Goal: Communication & Community: Participate in discussion

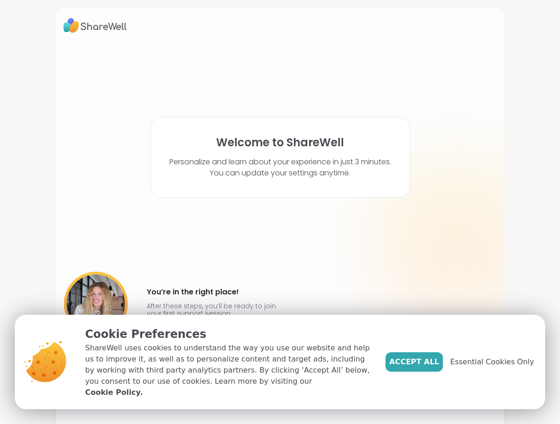
drag, startPoint x: 432, startPoint y: 363, endPoint x: 429, endPoint y: 360, distance: 4.9
click at [429, 362] on span "Accept All" at bounding box center [414, 361] width 50 height 11
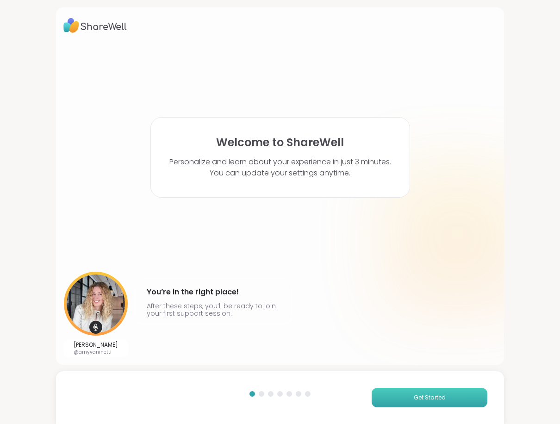
drag, startPoint x: 389, startPoint y: 394, endPoint x: 382, endPoint y: 388, distance: 8.8
click at [386, 392] on button "Get Started" at bounding box center [430, 397] width 116 height 19
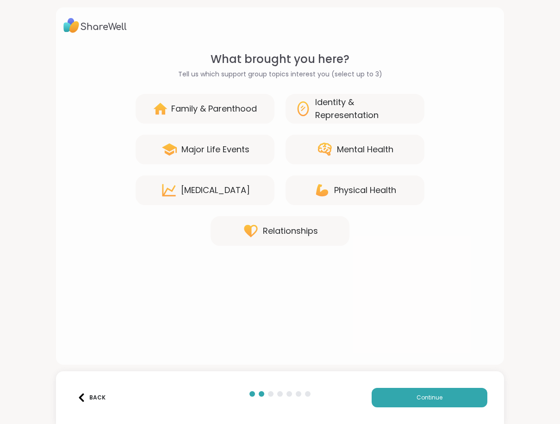
click at [344, 151] on div "Mental Health" at bounding box center [365, 149] width 56 height 13
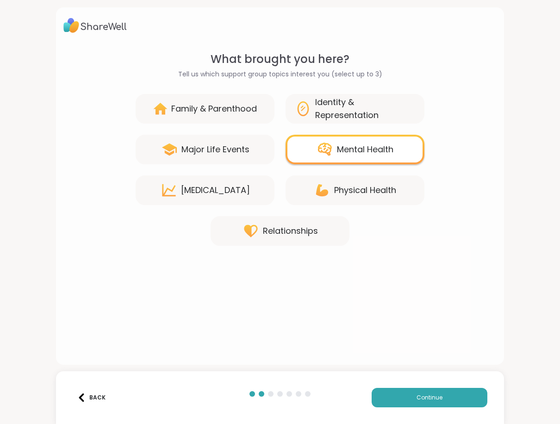
click at [280, 238] on div "Relationships" at bounding box center [280, 231] width 139 height 30
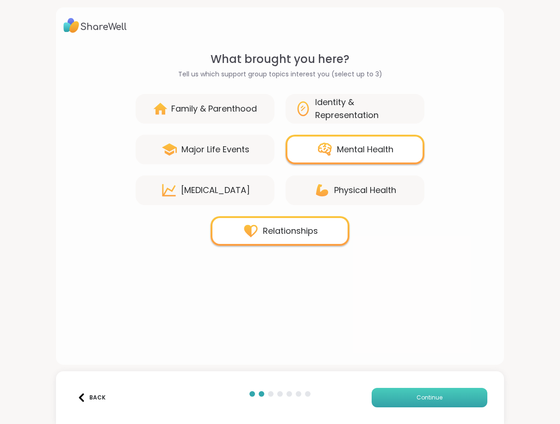
drag, startPoint x: 389, startPoint y: 394, endPoint x: 376, endPoint y: 401, distance: 14.5
click at [387, 396] on button "Continue" at bounding box center [430, 397] width 116 height 19
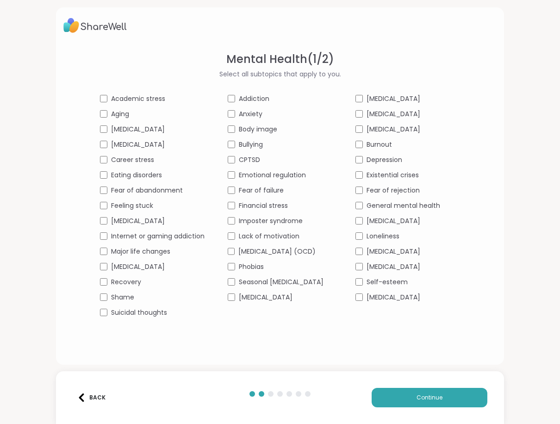
click at [228, 287] on div "Seasonal [MEDICAL_DATA]" at bounding box center [280, 282] width 105 height 10
click at [366, 241] on div "Academic stress Addiction [MEDICAL_DATA] Aging Anxiety [MEDICAL_DATA] [MEDICAL_…" at bounding box center [280, 206] width 360 height 224
click at [368, 239] on div "Loneliness" at bounding box center [407, 236] width 105 height 10
click at [363, 254] on div "Academic stress Addiction [MEDICAL_DATA] Aging Anxiety [MEDICAL_DATA] [MEDICAL_…" at bounding box center [280, 206] width 360 height 224
drag, startPoint x: 442, startPoint y: 402, endPoint x: 436, endPoint y: 406, distance: 6.3
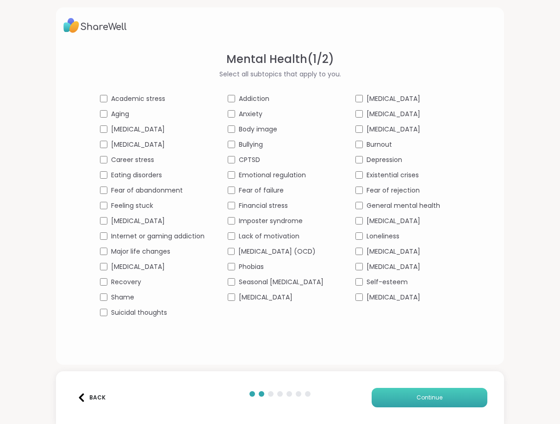
click at [442, 402] on button "Continue" at bounding box center [430, 397] width 116 height 19
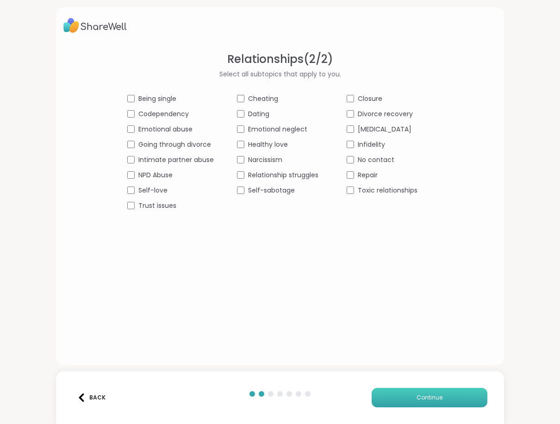
drag, startPoint x: 396, startPoint y: 398, endPoint x: 384, endPoint y: 389, distance: 15.6
click at [396, 395] on button "Continue" at bounding box center [430, 397] width 116 height 19
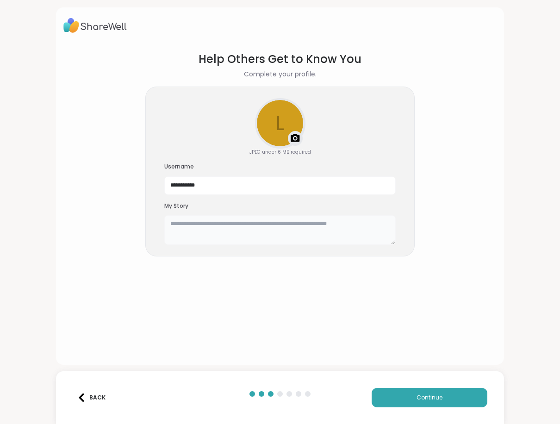
click at [180, 228] on textarea at bounding box center [279, 230] width 231 height 30
type textarea "**********"
click at [454, 394] on button "Continue" at bounding box center [430, 397] width 116 height 19
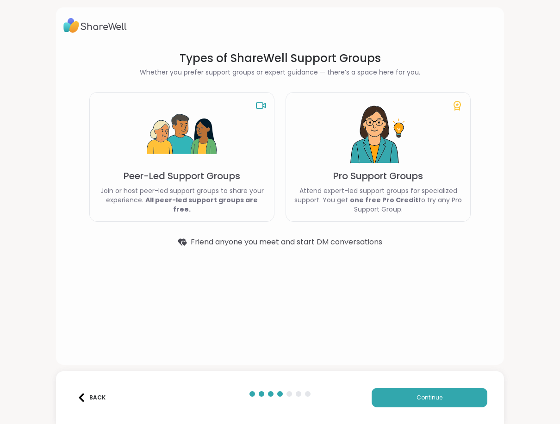
click at [224, 160] on div "Peer-Led Support Groups Join or host peer-led support groups to share your expe…" at bounding box center [181, 157] width 185 height 130
drag, startPoint x: 418, startPoint y: 396, endPoint x: 414, endPoint y: 392, distance: 5.2
click at [417, 395] on span "Continue" at bounding box center [430, 397] width 26 height 8
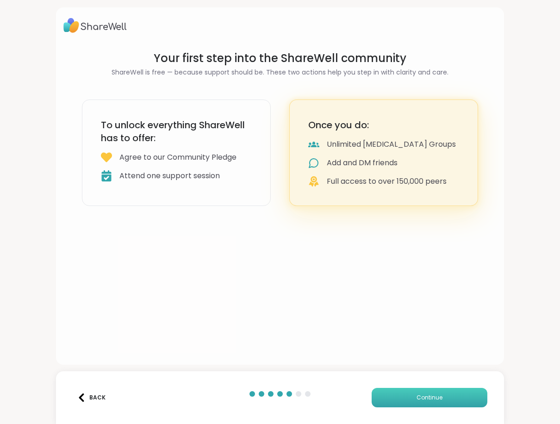
drag, startPoint x: 386, startPoint y: 396, endPoint x: 389, endPoint y: 392, distance: 5.0
click at [386, 396] on button "Continue" at bounding box center [430, 397] width 116 height 19
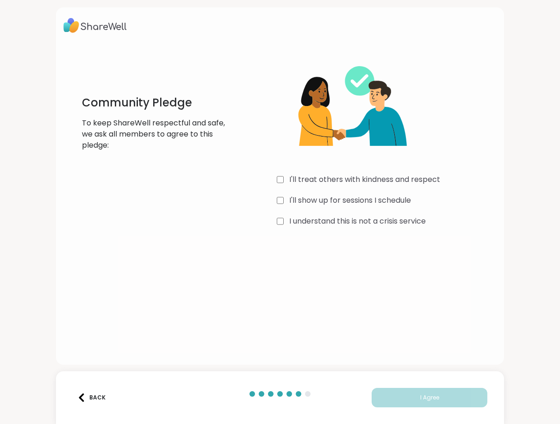
click at [269, 218] on div "Community Pledge To keep ShareWell respectful and safe, we ask all members to a…" at bounding box center [279, 140] width 433 height 178
click at [437, 396] on button "I Agree" at bounding box center [430, 397] width 116 height 19
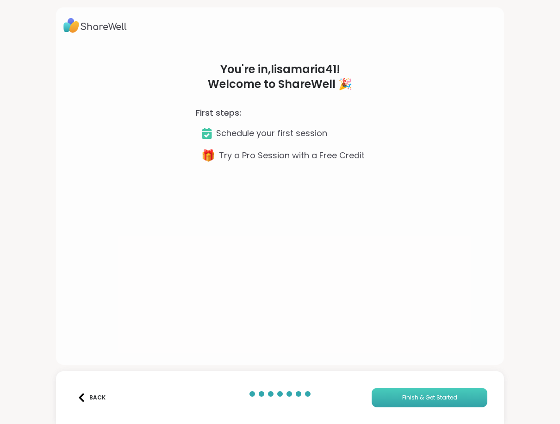
click at [395, 404] on button "Finish & Get Started" at bounding box center [430, 397] width 116 height 19
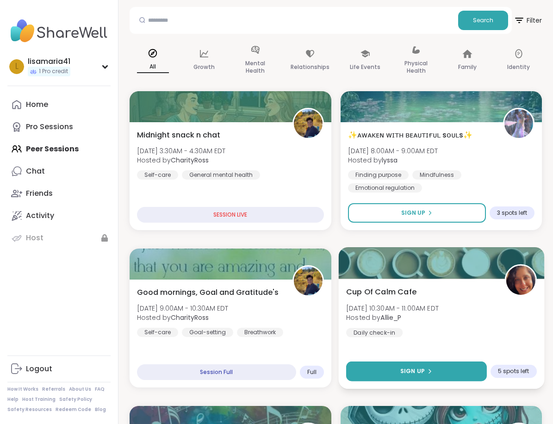
scroll to position [93, 0]
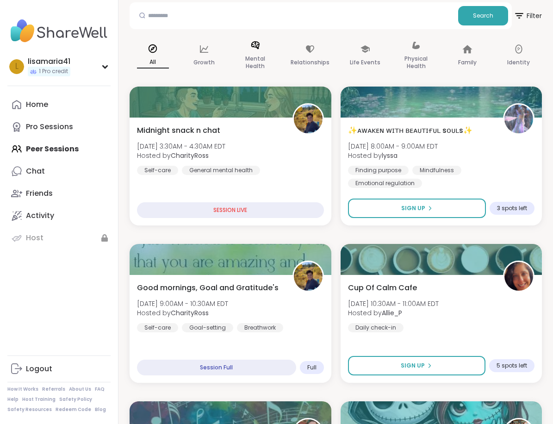
drag, startPoint x: 258, startPoint y: 44, endPoint x: 254, endPoint y: 50, distance: 7.5
click at [257, 44] on icon at bounding box center [255, 45] width 8 height 8
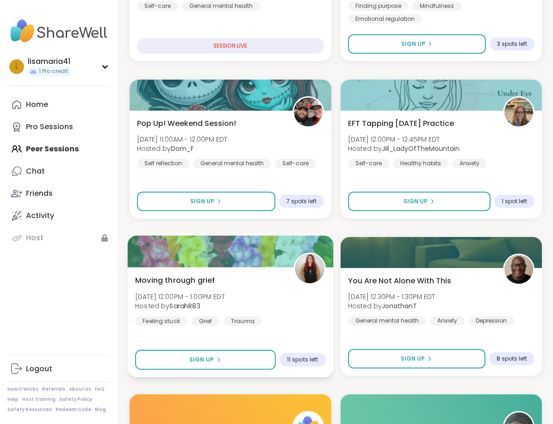
scroll to position [278, 0]
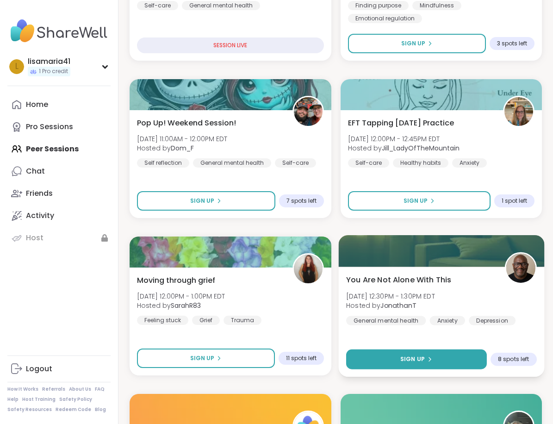
drag, startPoint x: 219, startPoint y: 279, endPoint x: 438, endPoint y: 356, distance: 232.2
click at [438, 356] on button "Sign Up" at bounding box center [416, 359] width 140 height 20
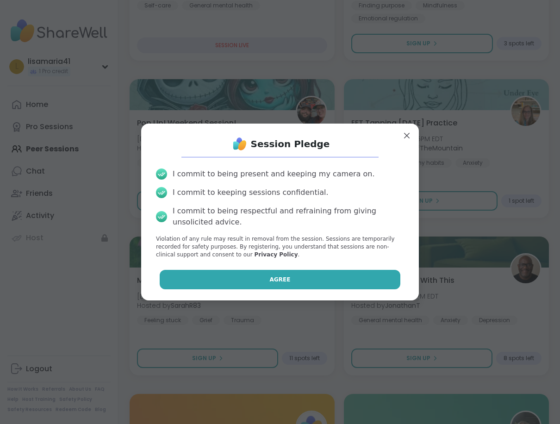
click at [247, 286] on button "Agree" at bounding box center [280, 279] width 241 height 19
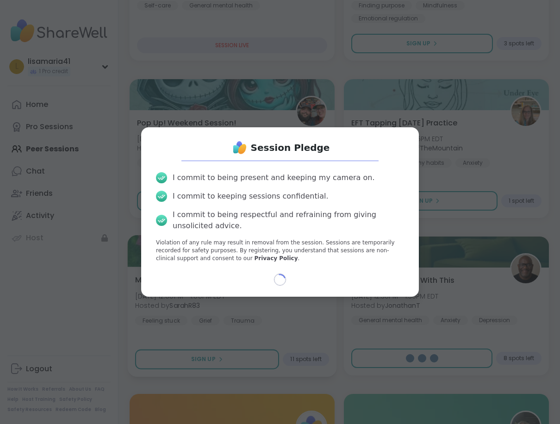
select select "**"
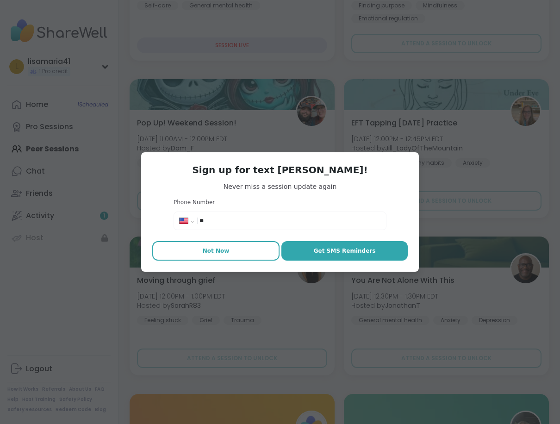
click at [232, 249] on button "Not Now" at bounding box center [215, 250] width 127 height 19
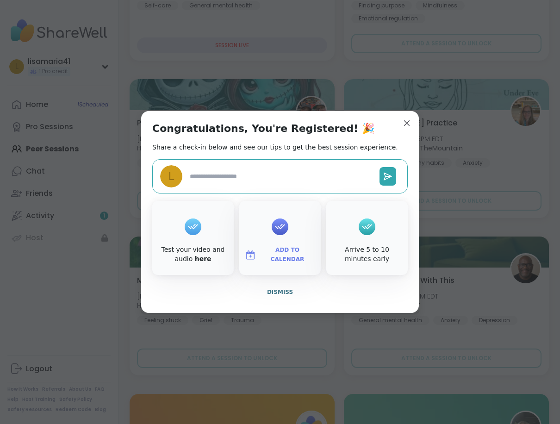
click at [258, 178] on textarea at bounding box center [281, 176] width 190 height 17
type textarea "*"
type textarea "**"
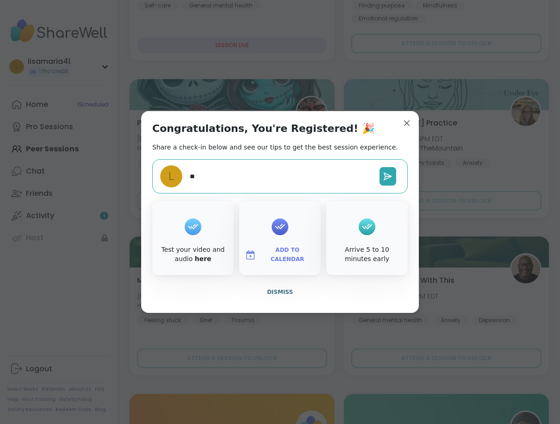
type textarea "*"
type textarea "***"
type textarea "*"
type textarea "****"
type textarea "*"
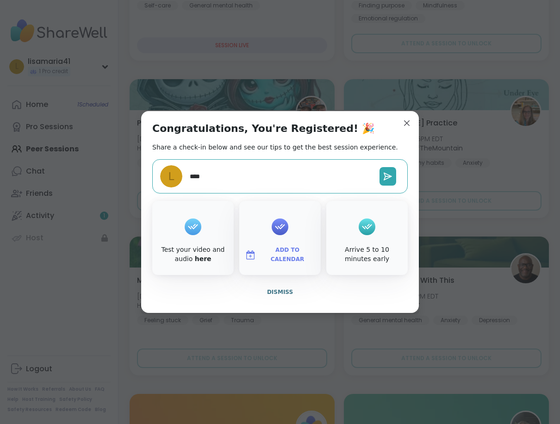
type textarea "*****"
type textarea "*"
type textarea "******"
type textarea "*"
type textarea "*******"
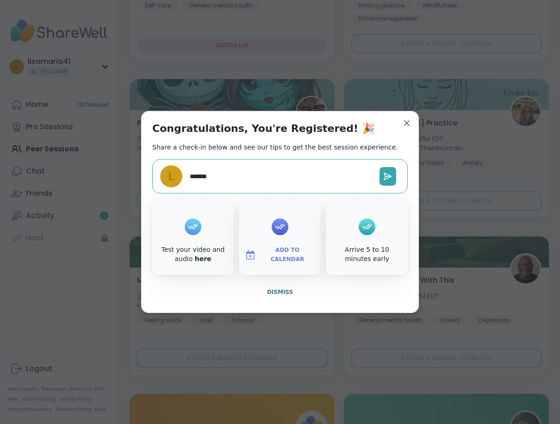
type textarea "*"
type textarea "********"
type textarea "*"
type textarea "*********"
click at [387, 178] on icon at bounding box center [387, 176] width 9 height 9
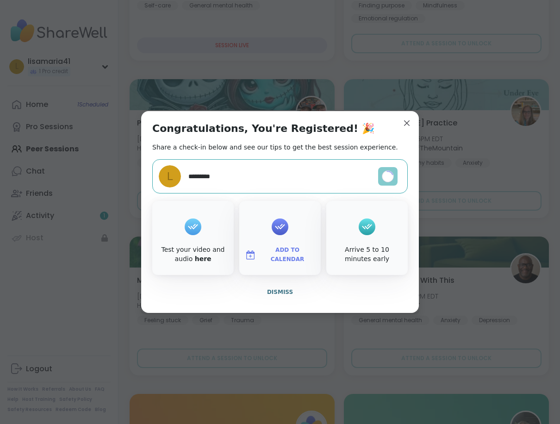
type textarea "*"
click at [278, 293] on span "Dismiss" at bounding box center [280, 292] width 26 height 6
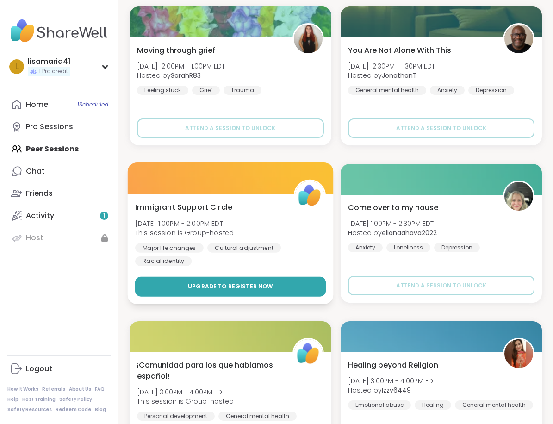
scroll to position [509, 0]
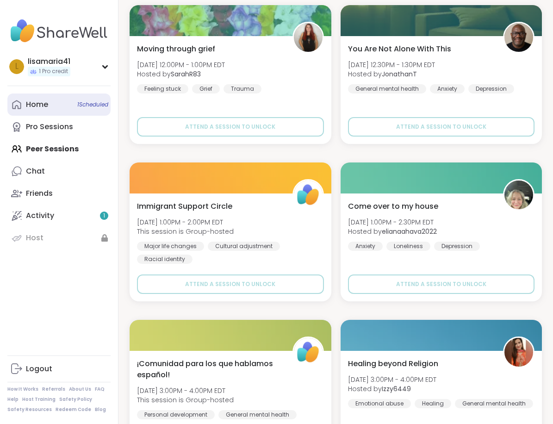
click at [27, 105] on div "Home 1 Scheduled" at bounding box center [37, 105] width 22 height 10
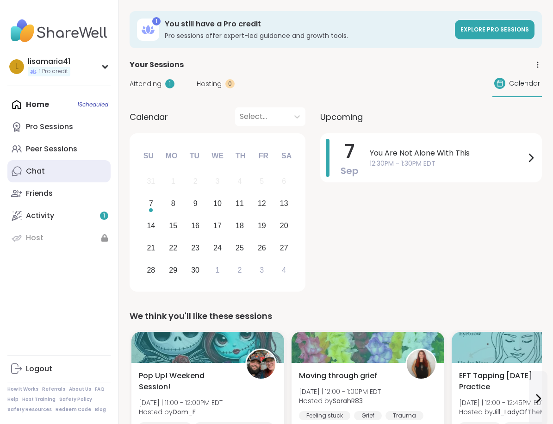
click at [29, 176] on div "Chat" at bounding box center [35, 171] width 19 height 10
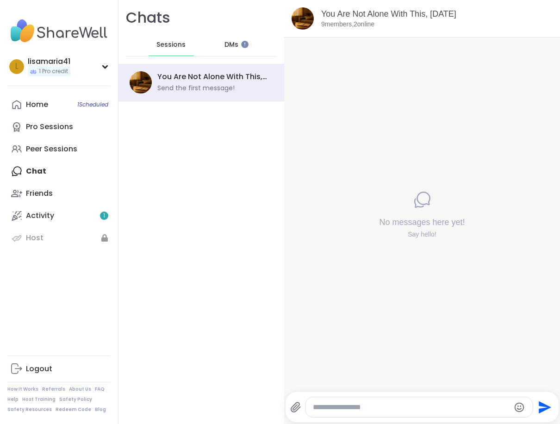
click at [344, 413] on div at bounding box center [418, 407] width 227 height 20
type textarea "******"
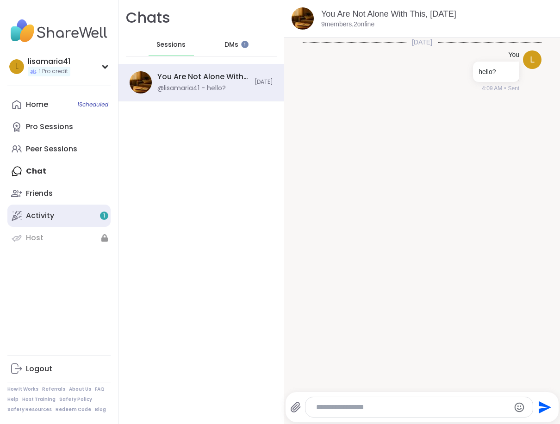
click at [32, 212] on div "Activity 1" at bounding box center [40, 216] width 28 height 10
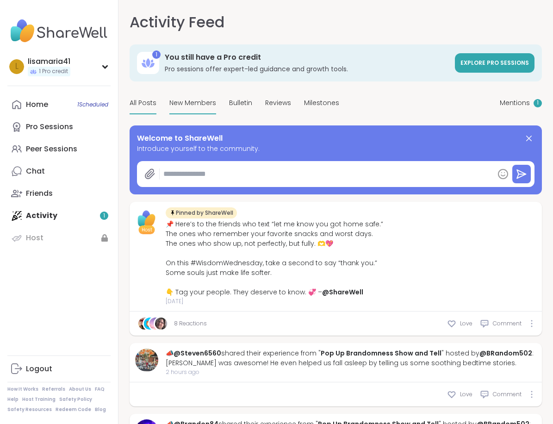
click at [187, 106] on span "New Members" at bounding box center [192, 103] width 47 height 10
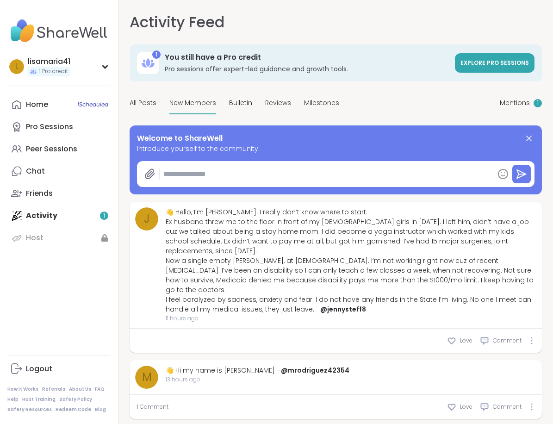
type textarea "*"
click at [36, 170] on div "Chat" at bounding box center [35, 171] width 19 height 10
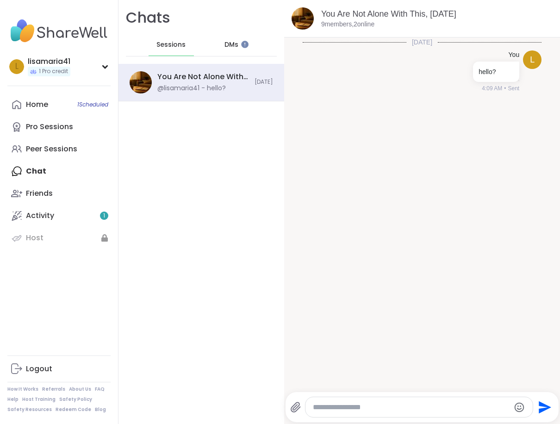
click at [336, 401] on div at bounding box center [418, 407] width 227 height 20
drag, startPoint x: 336, startPoint y: 401, endPoint x: 330, endPoint y: 412, distance: 12.2
click at [330, 412] on div at bounding box center [418, 407] width 227 height 20
click at [337, 414] on div at bounding box center [418, 407] width 227 height 20
click at [324, 407] on textarea "Type your message" at bounding box center [411, 407] width 197 height 9
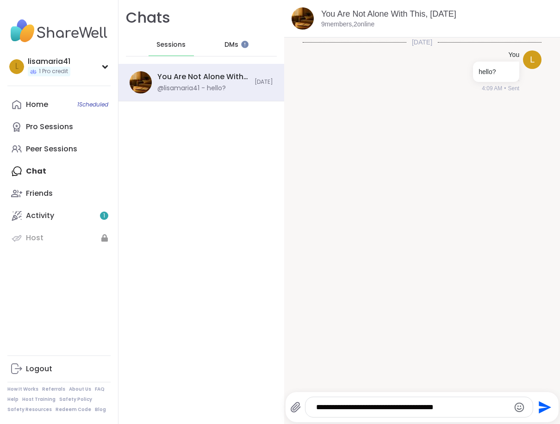
type textarea "**********"
